Goal: Transaction & Acquisition: Purchase product/service

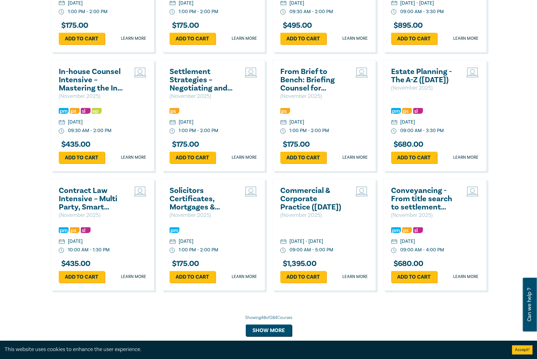
scroll to position [1679, 0]
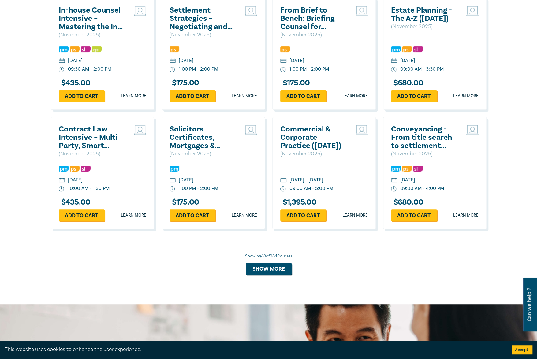
click at [296, 150] on h2 "Commercial & Corporate Practice (November 2025)" at bounding box center [313, 137] width 66 height 25
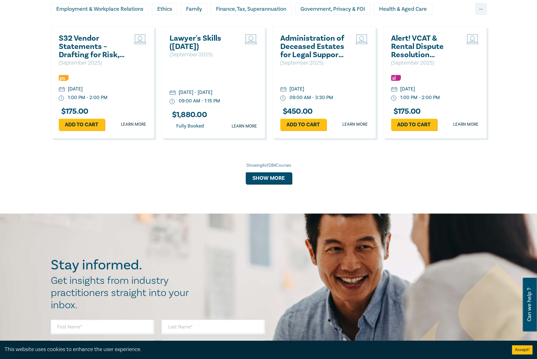
scroll to position [424, 0]
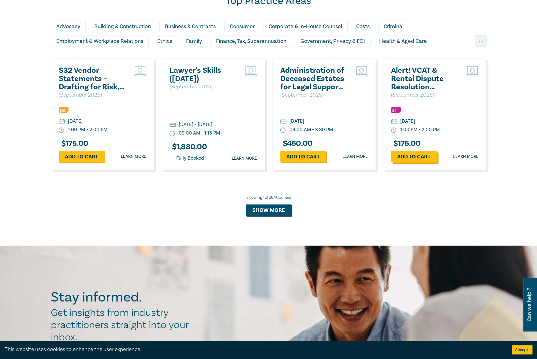
click at [416, 153] on link "Add to cart" at bounding box center [414, 157] width 46 height 12
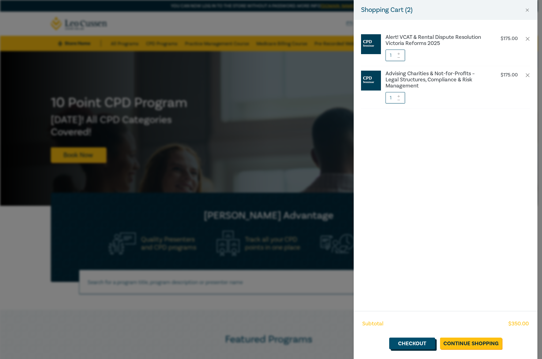
click at [419, 345] on link "Checkout" at bounding box center [412, 344] width 46 height 12
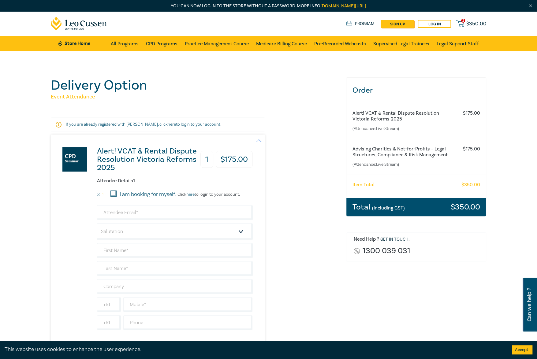
drag, startPoint x: 112, startPoint y: 193, endPoint x: 113, endPoint y: 199, distance: 5.3
click at [112, 193] on input "I am booking for myself." at bounding box center [113, 194] width 6 height 6
checkbox input "true"
click at [144, 208] on input "email" at bounding box center [175, 212] width 156 height 15
type input "[PERSON_NAME][EMAIL_ADDRESS][PERSON_NAME][DOMAIN_NAME]"
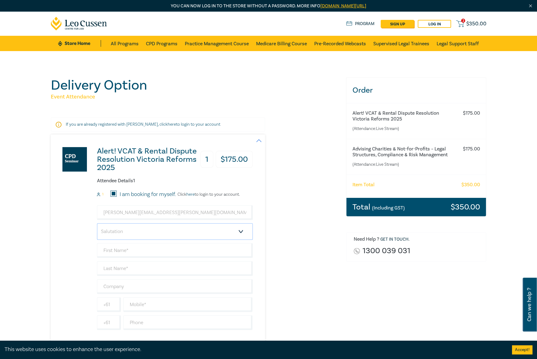
click at [136, 237] on select "Salutation Mr. Mrs. Ms. Miss Dr. Prof. Other" at bounding box center [175, 231] width 156 height 17
select select "Ms."
click at [97, 223] on select "Salutation Mr. Mrs. Ms. Miss Dr. Prof. Other" at bounding box center [175, 231] width 156 height 17
click at [130, 250] on input "text" at bounding box center [175, 250] width 156 height 15
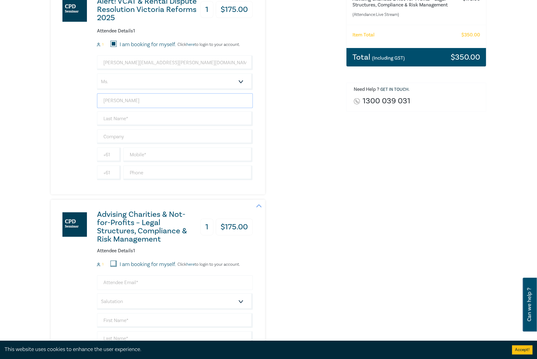
scroll to position [153, 0]
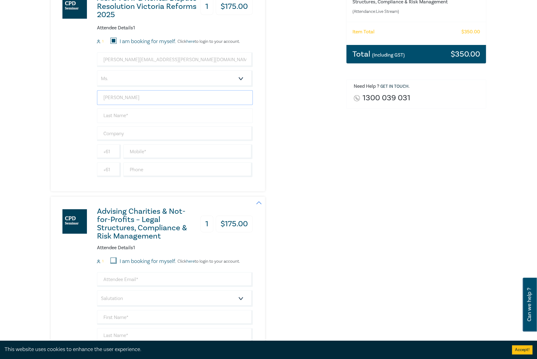
type input "[PERSON_NAME]"
click at [144, 109] on input "text" at bounding box center [175, 115] width 156 height 15
type input "[PERSON_NAME]"
click at [138, 149] on input "text" at bounding box center [187, 151] width 129 height 15
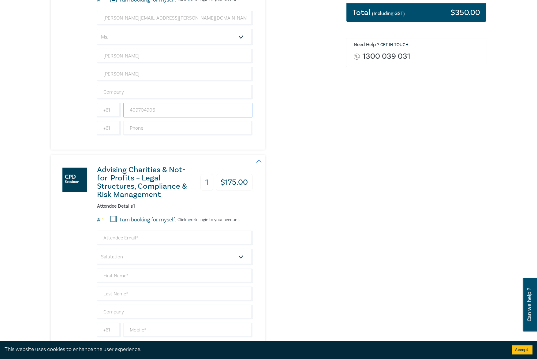
scroll to position [214, 0]
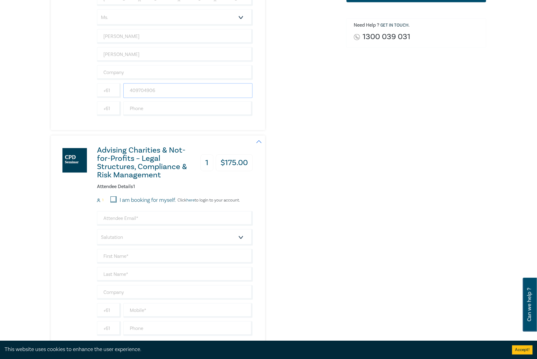
type input "409704906"
click at [113, 199] on input "I am booking for myself." at bounding box center [113, 199] width 6 height 6
checkbox input "true"
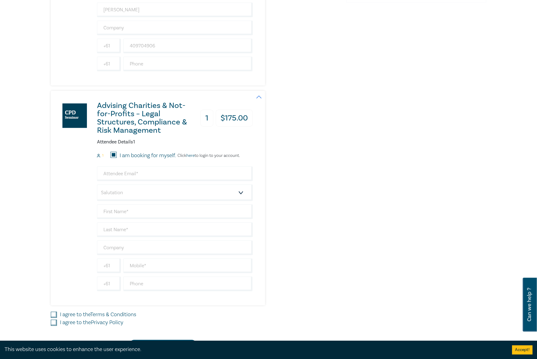
scroll to position [306, 0]
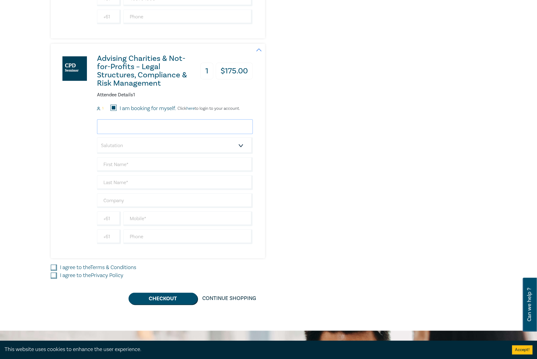
click at [185, 126] on input "email" at bounding box center [175, 126] width 156 height 15
type input "[PERSON_NAME][EMAIL_ADDRESS][PERSON_NAME][DOMAIN_NAME]"
click at [172, 144] on select "Salutation Mr. Mrs. Ms. Miss Dr. Prof. Other" at bounding box center [175, 145] width 156 height 17
select select "Ms."
click at [97, 137] on select "Salutation Mr. Mrs. Ms. Miss Dr. Prof. Other" at bounding box center [175, 145] width 156 height 17
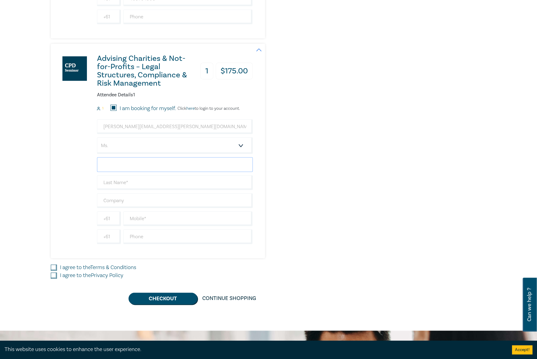
click at [148, 163] on input "text" at bounding box center [175, 164] width 156 height 15
type input "[PERSON_NAME]"
click at [145, 175] on input "text" at bounding box center [175, 182] width 156 height 15
type input "[PERSON_NAME]"
click at [143, 219] on input "text" at bounding box center [187, 218] width 129 height 15
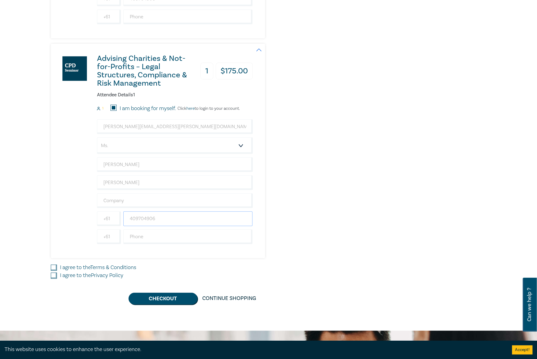
type input "409704906"
click at [54, 265] on input "I agree to the Terms & Conditions" at bounding box center [54, 268] width 6 height 6
checkbox input "true"
click at [54, 273] on input "I agree to the Privacy Policy" at bounding box center [54, 276] width 6 height 6
checkbox input "true"
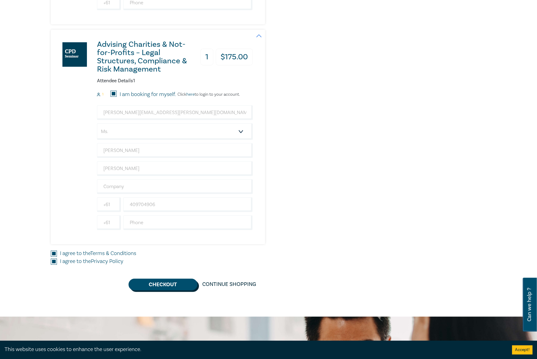
scroll to position [337, 0]
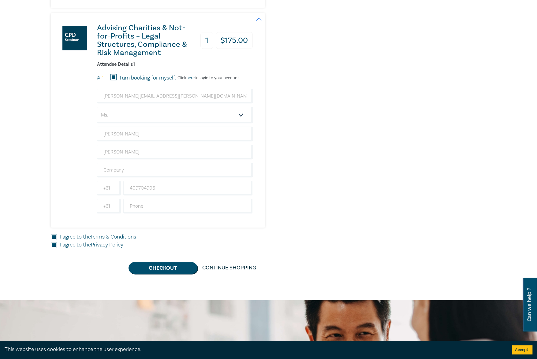
click at [149, 271] on div "Delivery Option Event Attendance If you are already registered with Leo Cussen,…" at bounding box center [268, 8] width 537 height 586
click at [160, 265] on button "Checkout" at bounding box center [163, 268] width 69 height 12
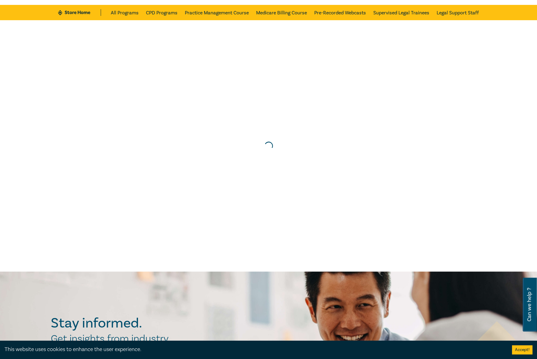
scroll to position [0, 0]
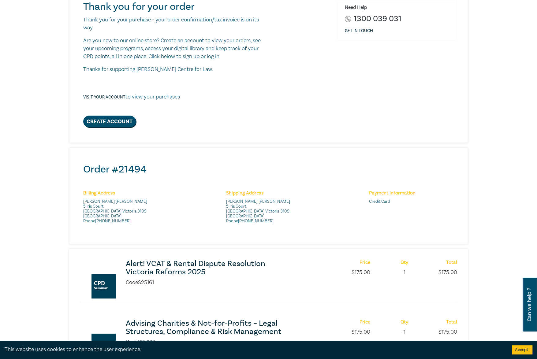
scroll to position [122, 0]
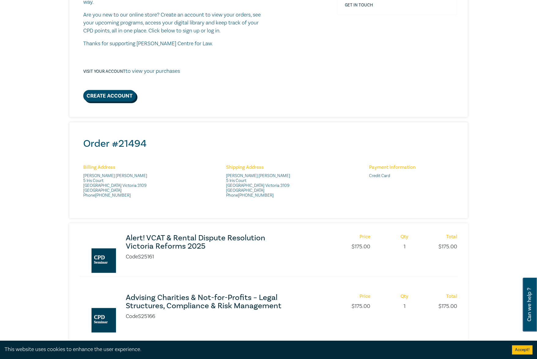
click at [105, 98] on link "Create Account" at bounding box center [109, 96] width 53 height 12
select select "AU"
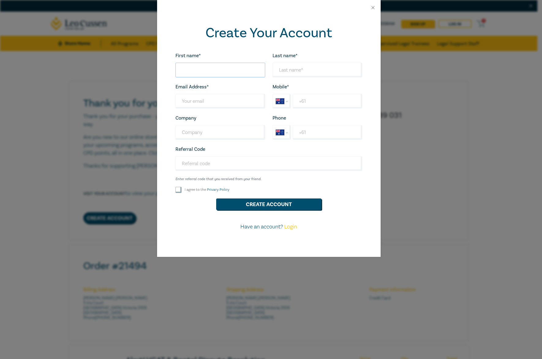
click at [205, 65] on input "First name*" at bounding box center [220, 70] width 90 height 15
type input "[PERSON_NAME]"
click at [293, 66] on input "Last name*" at bounding box center [317, 70] width 90 height 15
type input "[PERSON_NAME]"
click at [223, 107] on input "Last name*" at bounding box center [220, 101] width 90 height 15
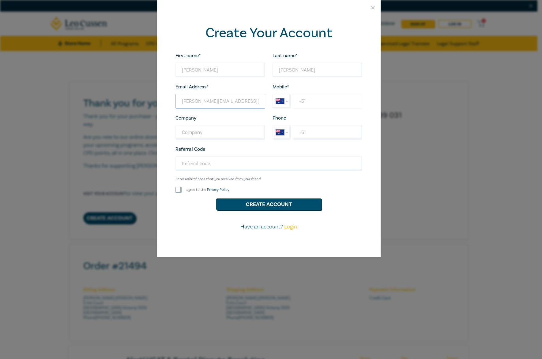
type input "[PERSON_NAME][EMAIL_ADDRESS][PERSON_NAME][DOMAIN_NAME]"
click at [312, 99] on input "+61" at bounding box center [327, 101] width 69 height 15
type input "[PHONE_NUMBER]"
click at [179, 190] on input "I agree to the Privacy Policy" at bounding box center [178, 190] width 6 height 6
checkbox input "true"
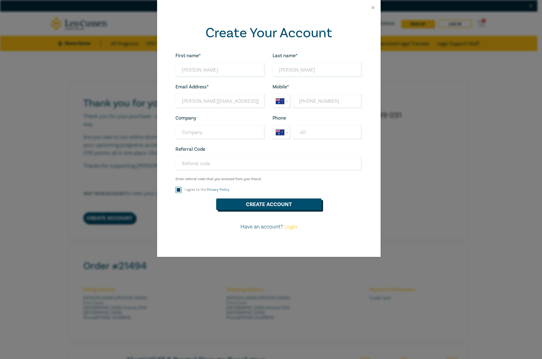
click at [250, 202] on button "Create Account" at bounding box center [268, 205] width 105 height 12
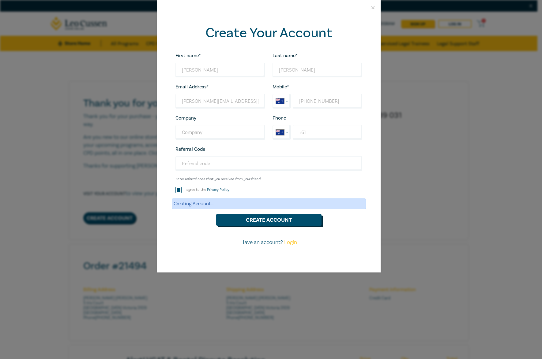
click at [246, 216] on button "Create Account" at bounding box center [268, 220] width 105 height 12
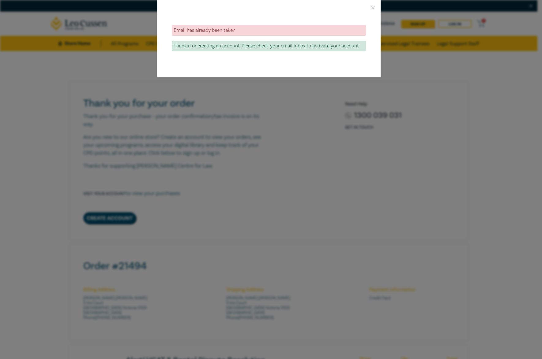
click at [270, 45] on div "Thanks for creating an account. Please check your email inbox to activate your …" at bounding box center [269, 46] width 194 height 11
click at [374, 7] on button "Close" at bounding box center [373, 8] width 6 height 6
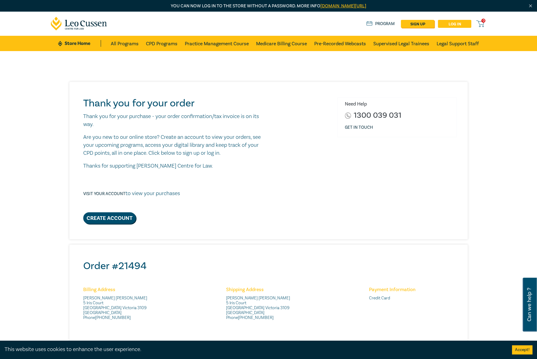
click at [464, 22] on link "Log in" at bounding box center [454, 24] width 33 height 8
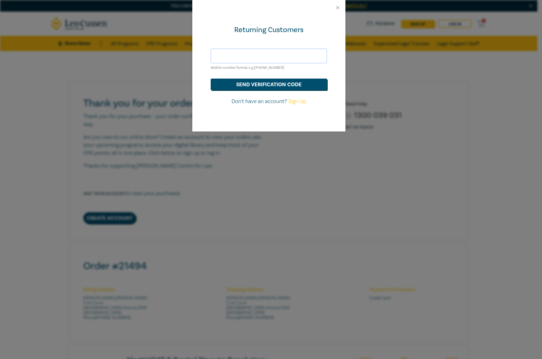
click at [241, 54] on input "text" at bounding box center [269, 56] width 116 height 15
type input "0409704906"
click at [248, 84] on button "send verification code" at bounding box center [269, 85] width 116 height 12
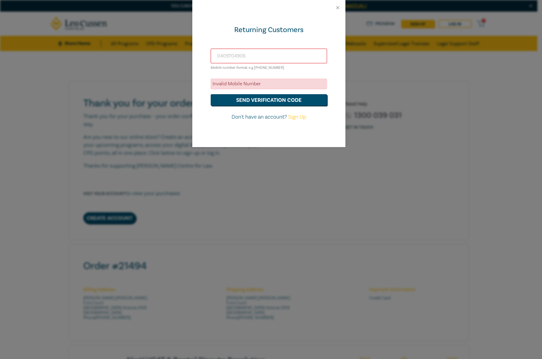
drag, startPoint x: 261, startPoint y: 53, endPoint x: 196, endPoint y: 52, distance: 64.6
click at [196, 52] on div "Returning Customers [PHONE_NUMBER] Mobile number format e.g [PHONE_NUMBER] Inva…" at bounding box center [268, 81] width 153 height 132
type input "61409704906"
click at [253, 96] on button "send verification code" at bounding box center [269, 100] width 116 height 12
click at [254, 101] on button "send verification code" at bounding box center [269, 100] width 116 height 12
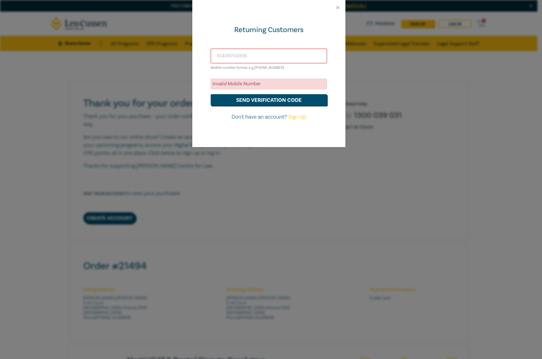
drag, startPoint x: 259, startPoint y: 58, endPoint x: 177, endPoint y: 60, distance: 82.0
click at [177, 60] on div "Returning Customers 61409704906 Mobile number format e.g [PHONE_NUMBER] Invalid…" at bounding box center [271, 179] width 542 height 359
type input "[PERSON_NAME][EMAIL_ADDRESS][PERSON_NAME][DOMAIN_NAME]"
click at [239, 96] on button "send verification code" at bounding box center [269, 100] width 116 height 12
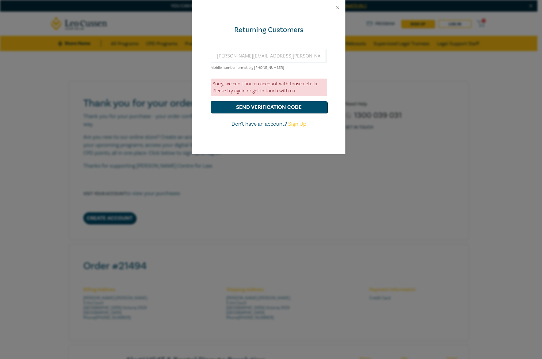
click at [338, 3] on div at bounding box center [268, 7] width 153 height 15
click at [336, 5] on button "Close" at bounding box center [338, 8] width 6 height 6
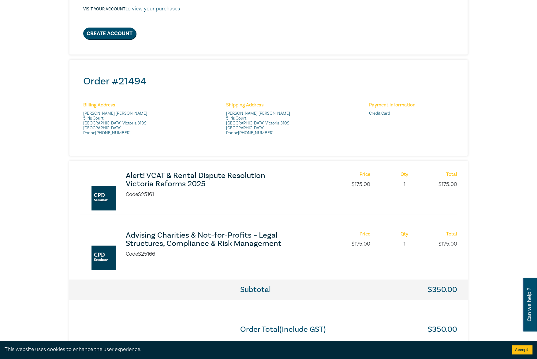
scroll to position [214, 0]
